Goal: Transaction & Acquisition: Purchase product/service

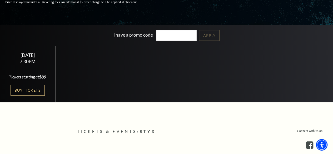
scroll to position [105, 0]
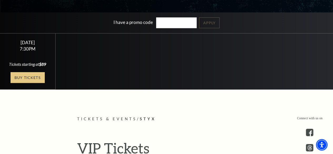
click at [27, 83] on link "Buy Tickets" at bounding box center [28, 77] width 34 height 11
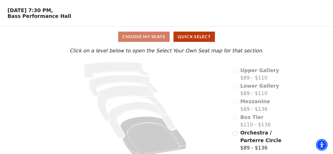
scroll to position [24, 0]
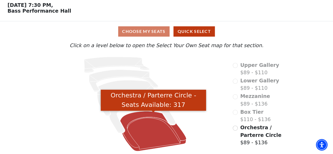
click at [145, 124] on icon "Orchestra / Parterre Circle - Seats Available: 317" at bounding box center [153, 131] width 66 height 40
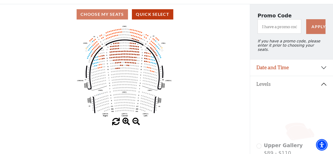
scroll to position [36, 0]
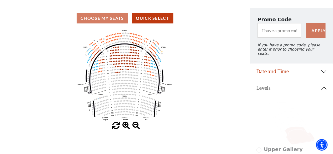
click at [125, 127] on span at bounding box center [126, 126] width 8 height 8
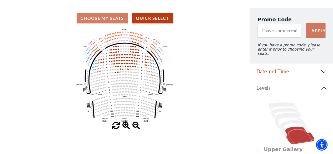
click at [125, 127] on span at bounding box center [126, 126] width 8 height 8
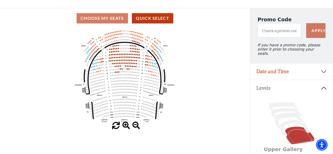
click at [125, 127] on span at bounding box center [126, 126] width 8 height 8
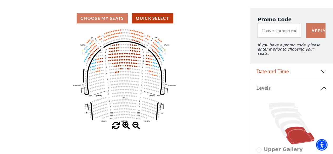
click at [125, 127] on span at bounding box center [126, 126] width 8 height 8
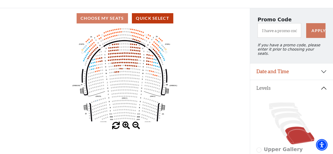
click at [125, 127] on span at bounding box center [126, 126] width 8 height 8
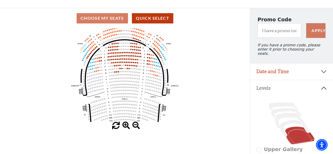
click at [125, 127] on span at bounding box center [126, 126] width 8 height 8
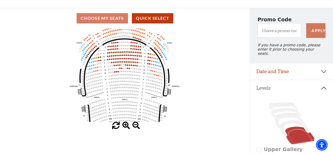
click at [125, 128] on span at bounding box center [126, 126] width 8 height 8
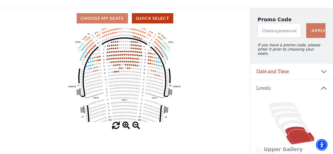
click at [125, 128] on span at bounding box center [126, 126] width 8 height 8
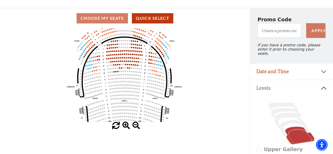
click at [137, 125] on span at bounding box center [136, 126] width 8 height 8
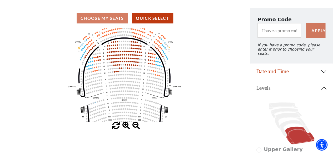
click at [136, 125] on span at bounding box center [136, 126] width 8 height 8
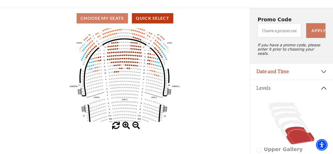
click at [136, 125] on span at bounding box center [136, 126] width 8 height 8
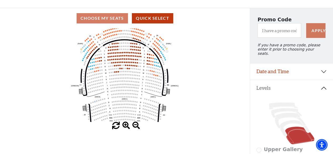
click at [136, 125] on span at bounding box center [136, 126] width 8 height 8
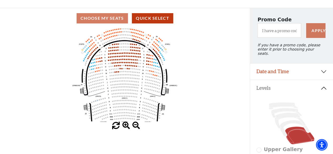
click at [136, 125] on span at bounding box center [136, 126] width 8 height 8
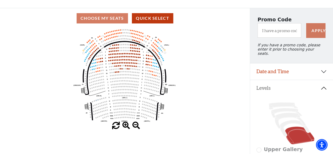
click at [136, 125] on span at bounding box center [136, 126] width 8 height 8
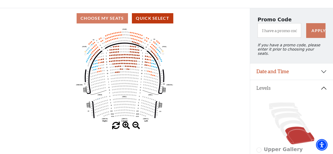
click at [136, 125] on span at bounding box center [136, 126] width 8 height 8
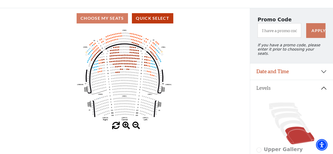
click at [136, 125] on span at bounding box center [136, 126] width 8 height 8
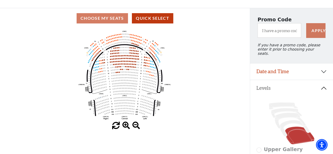
click at [136, 125] on span at bounding box center [136, 126] width 8 height 8
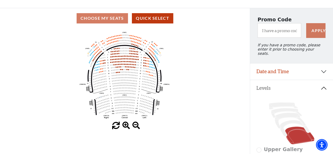
click at [136, 125] on span at bounding box center [136, 126] width 8 height 8
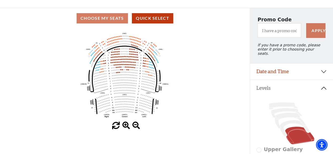
click at [136, 125] on span at bounding box center [136, 126] width 8 height 8
click at [134, 125] on span at bounding box center [136, 126] width 8 height 8
click at [288, 122] on icon at bounding box center [295, 128] width 30 height 16
click at [294, 138] on icon at bounding box center [299, 136] width 29 height 18
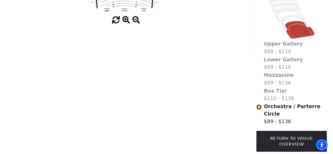
scroll to position [167, 0]
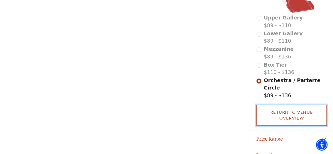
click at [275, 108] on link "Return To Venue Overview" at bounding box center [291, 115] width 71 height 21
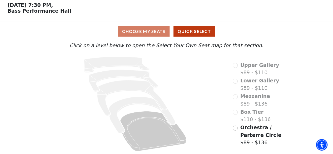
scroll to position [24, 0]
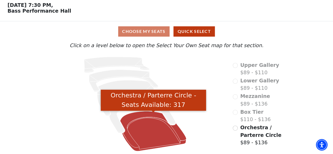
click at [158, 136] on icon "Orchestra / Parterre Circle - Seats Available: 317" at bounding box center [153, 131] width 66 height 40
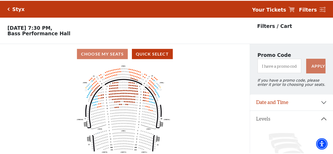
scroll to position [24, 0]
